Goal: Information Seeking & Learning: Learn about a topic

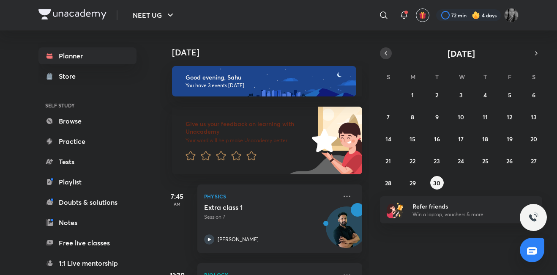
click at [387, 50] on icon "button" at bounding box center [385, 53] width 7 height 8
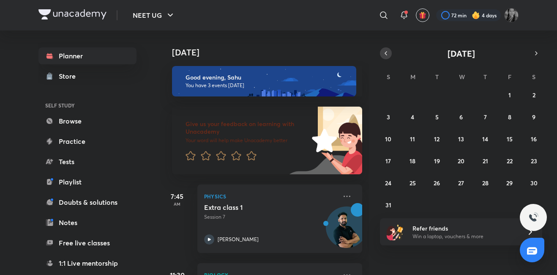
click at [387, 50] on icon "button" at bounding box center [385, 53] width 7 height 8
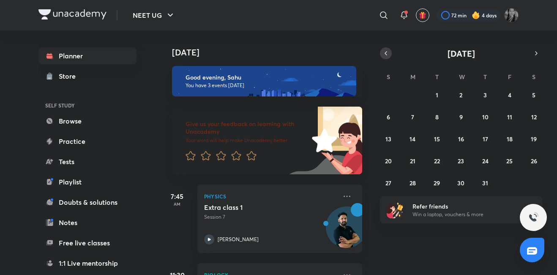
click at [387, 50] on icon "button" at bounding box center [385, 53] width 7 height 8
click at [536, 57] on button "button" at bounding box center [536, 53] width 12 height 12
click at [439, 144] on button "15" at bounding box center [437, 139] width 14 height 14
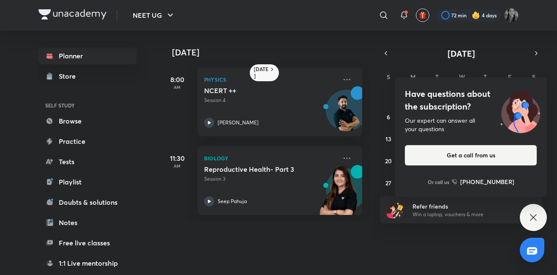
click at [529, 214] on icon at bounding box center [533, 217] width 10 height 10
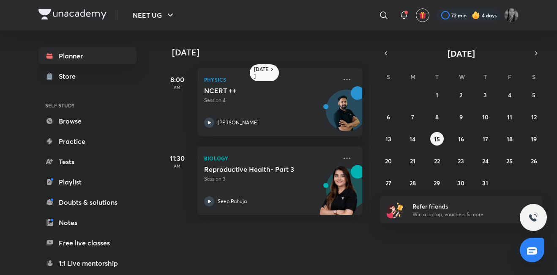
click at [414, 147] on div "29 30 1 2 3 4 5 6 7 8 9 10 11 12 13 14 15 16 17 18 19 20 21 22 23 24 25 26 27 2…" at bounding box center [461, 138] width 162 height 101
click at [414, 134] on button "14" at bounding box center [413, 139] width 14 height 14
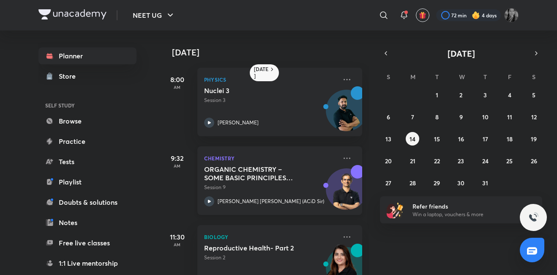
scroll to position [42, 0]
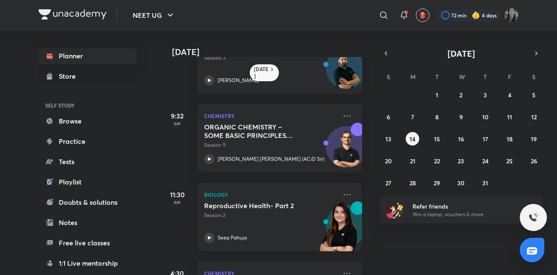
click at [210, 233] on icon at bounding box center [209, 237] width 10 height 10
click at [440, 144] on button "15" at bounding box center [437, 139] width 14 height 14
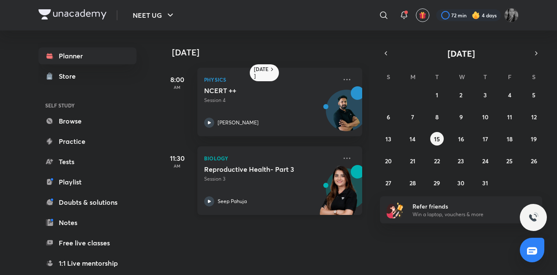
click at [207, 203] on icon at bounding box center [209, 201] width 10 height 10
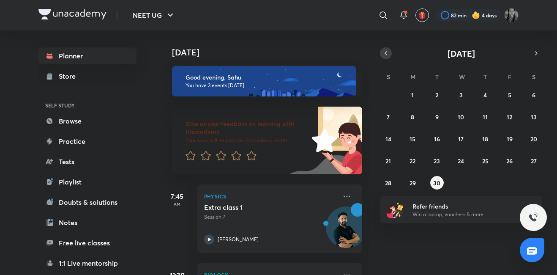
click at [386, 53] on icon "button" at bounding box center [385, 53] width 7 height 8
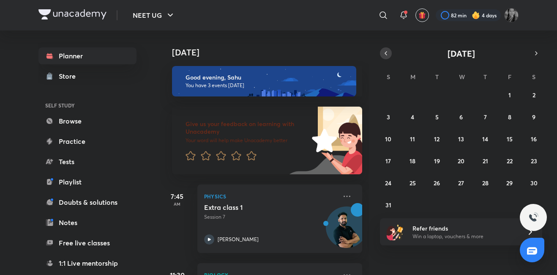
click at [386, 53] on icon "button" at bounding box center [385, 53] width 7 height 8
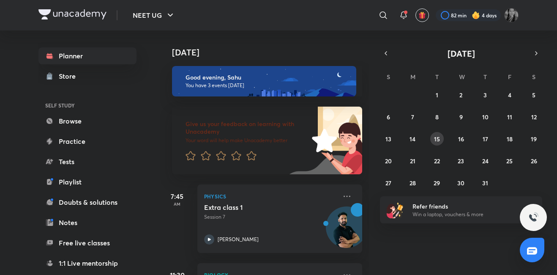
click at [434, 136] on abbr "15" at bounding box center [437, 139] width 6 height 8
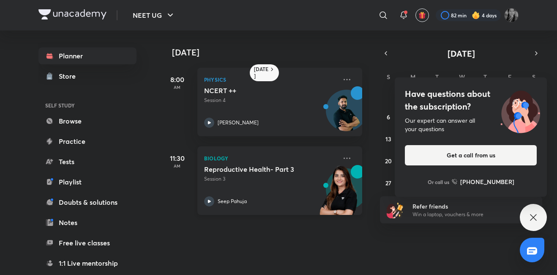
click at [214, 200] on icon at bounding box center [209, 201] width 10 height 10
